Goal: Information Seeking & Learning: Compare options

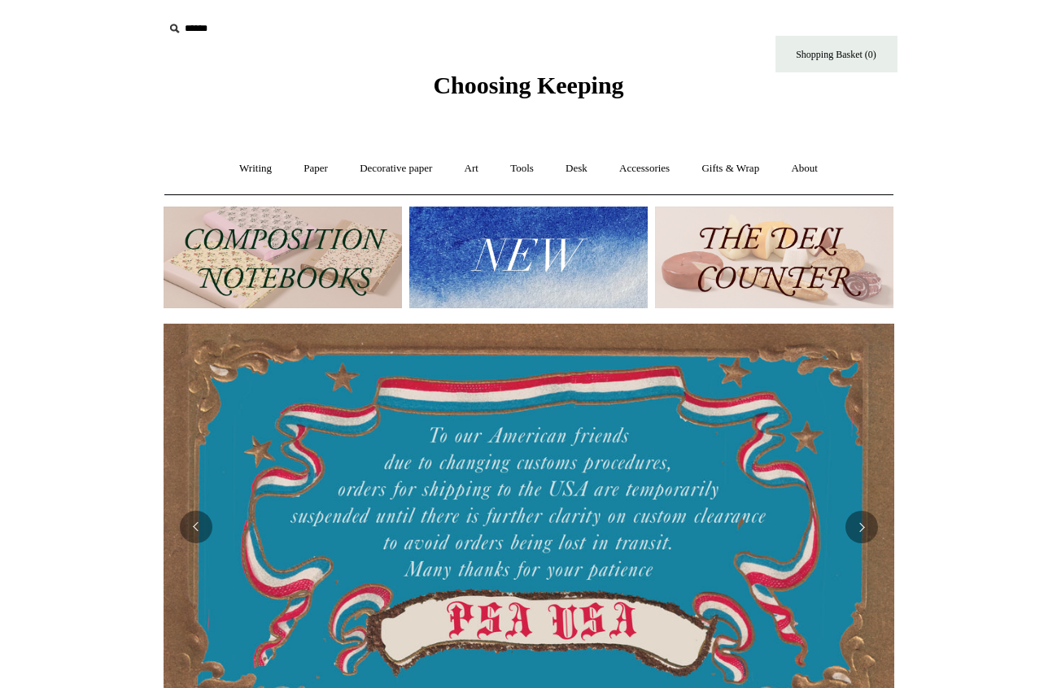
click at [287, 267] on img at bounding box center [283, 258] width 238 height 102
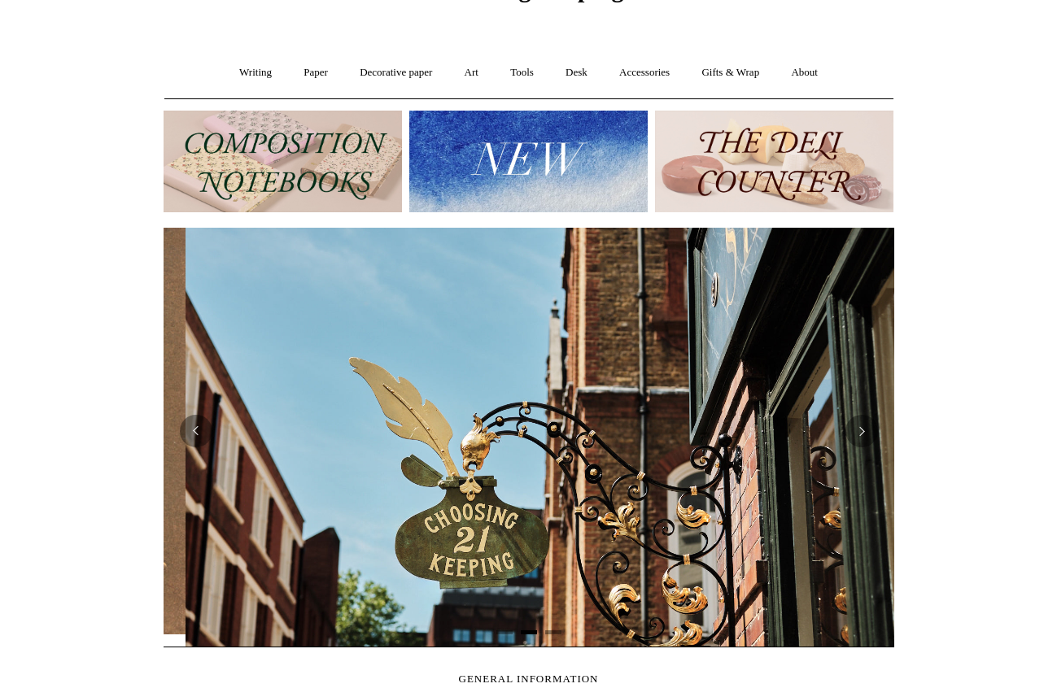
scroll to position [0, 731]
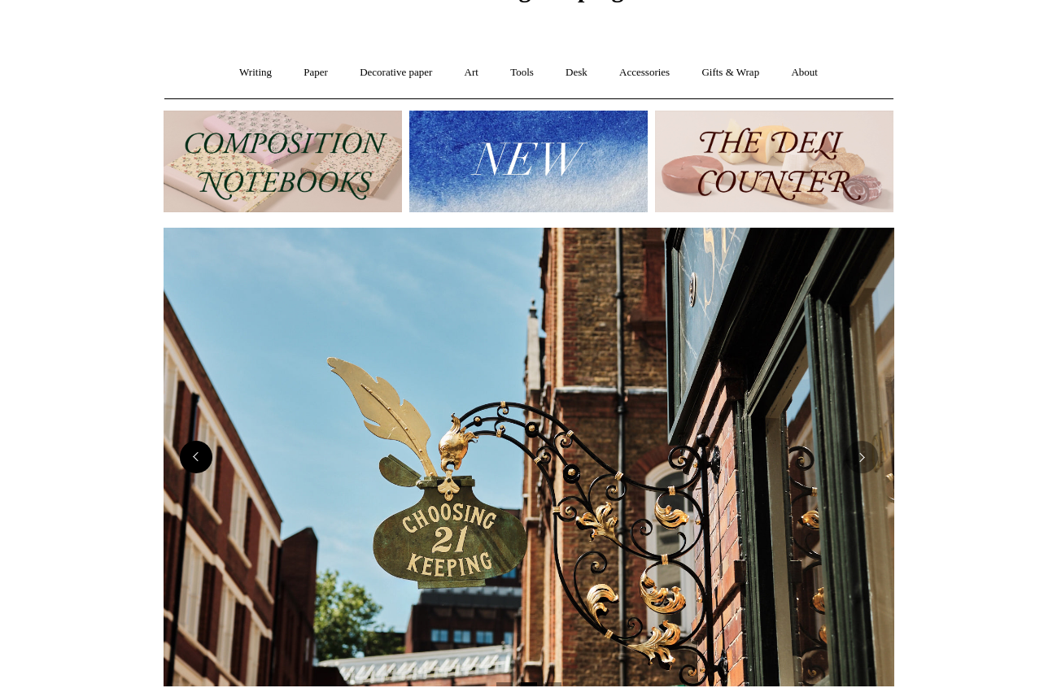
click at [198, 462] on button "Previous" at bounding box center [196, 457] width 33 height 33
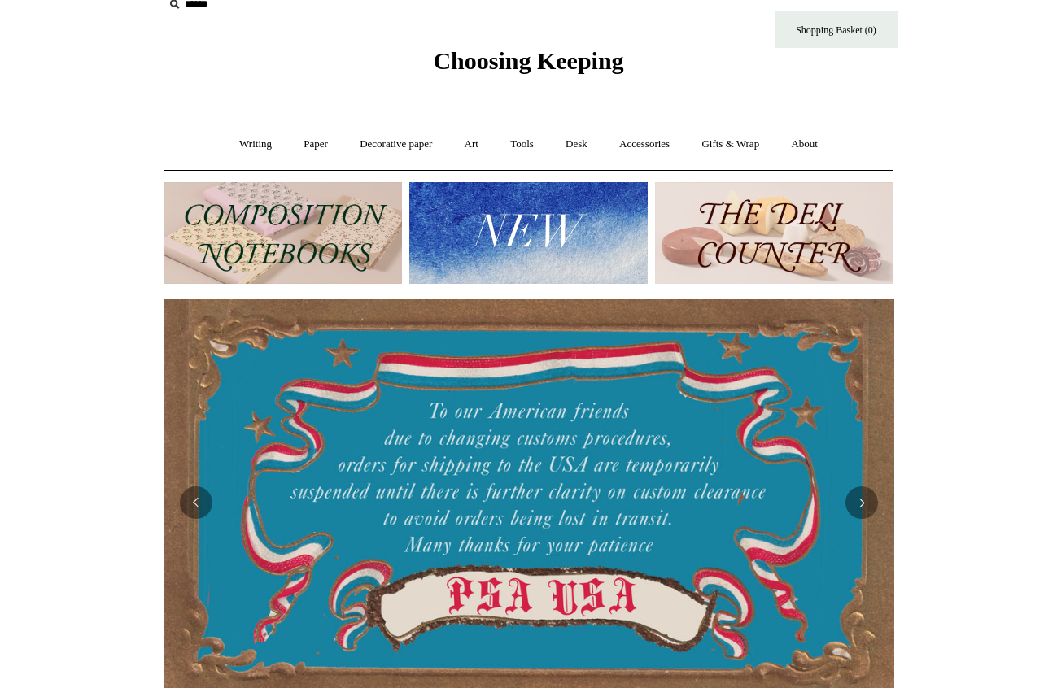
scroll to position [0, 0]
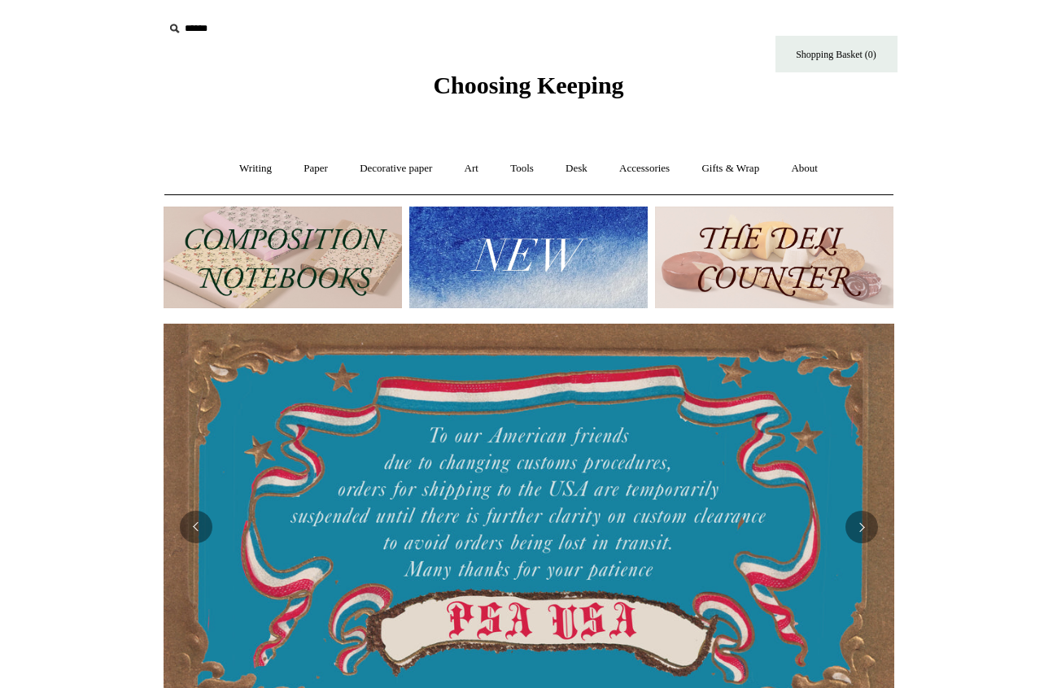
click at [294, 260] on img at bounding box center [283, 258] width 238 height 102
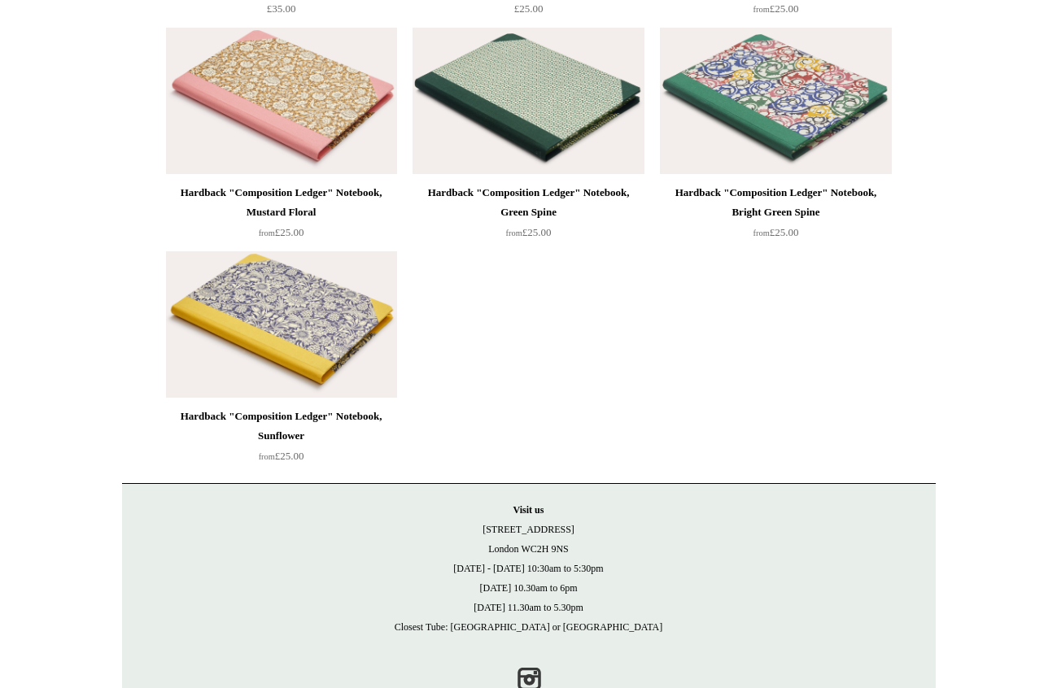
scroll to position [4709, 0]
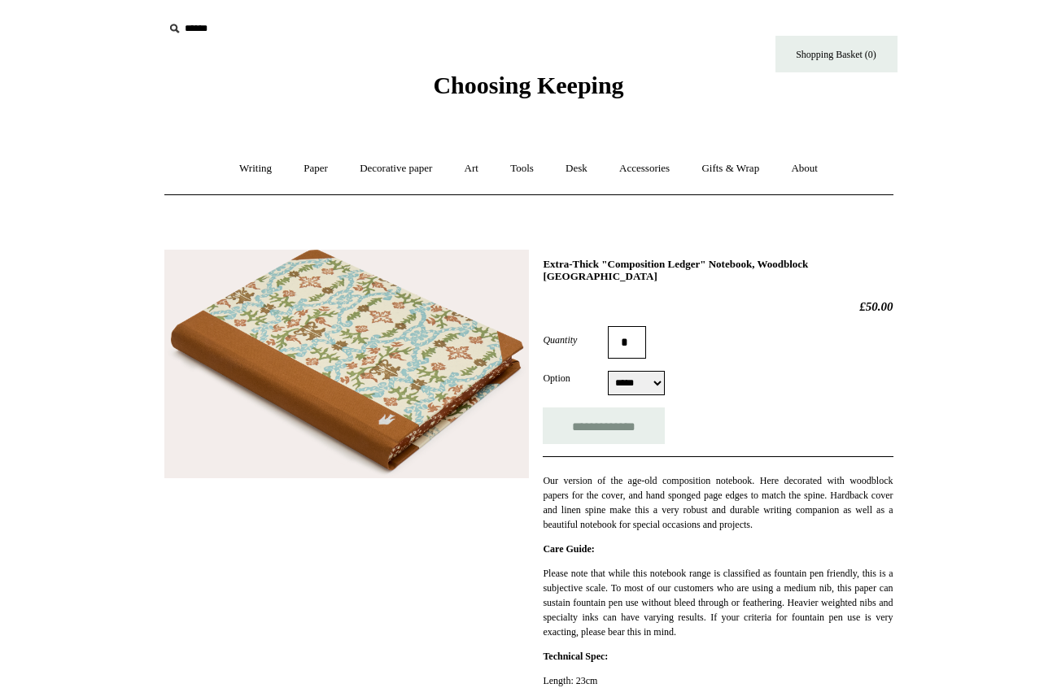
click at [357, 385] on img at bounding box center [346, 364] width 365 height 229
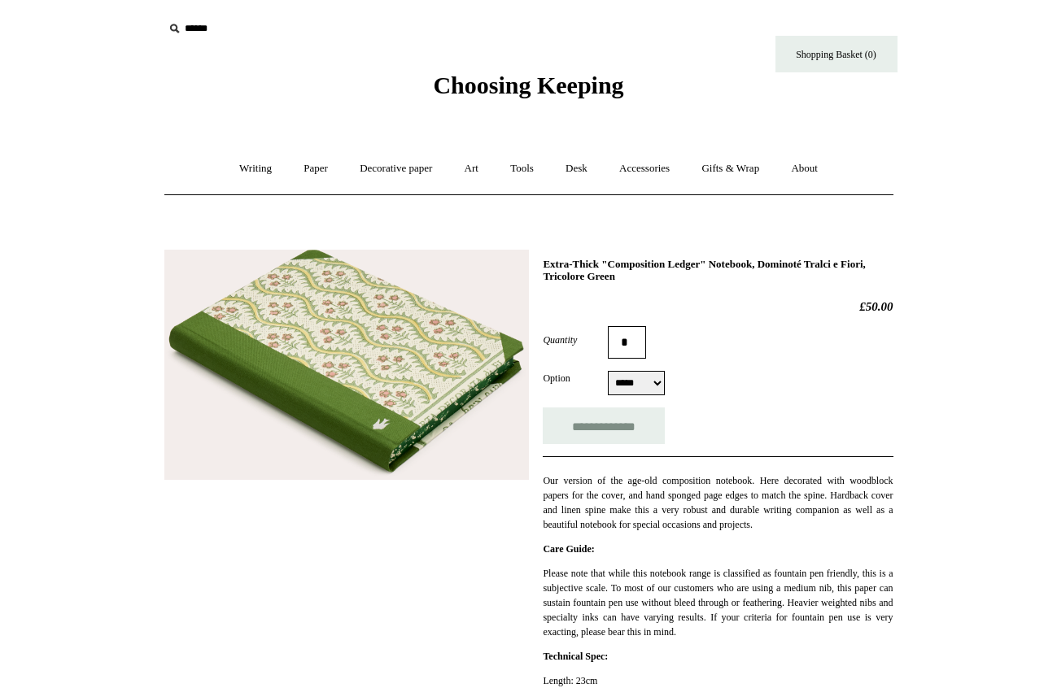
click at [309, 429] on img at bounding box center [346, 365] width 365 height 231
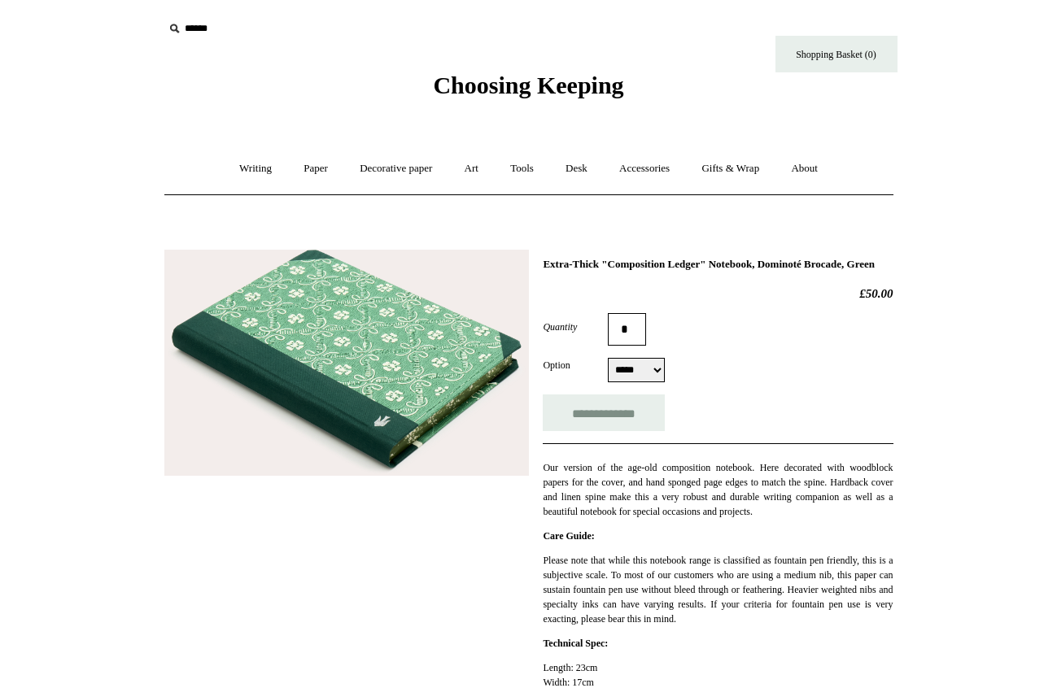
click at [389, 299] on img at bounding box center [346, 363] width 365 height 227
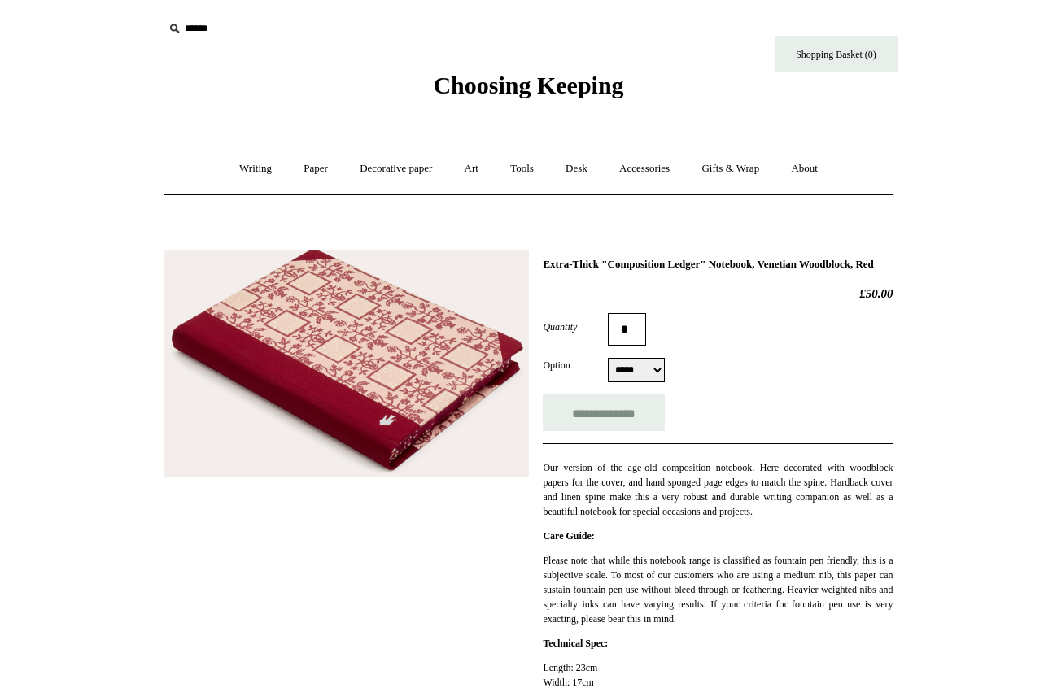
click at [401, 291] on img at bounding box center [346, 363] width 365 height 227
